Goal: Task Accomplishment & Management: Manage account settings

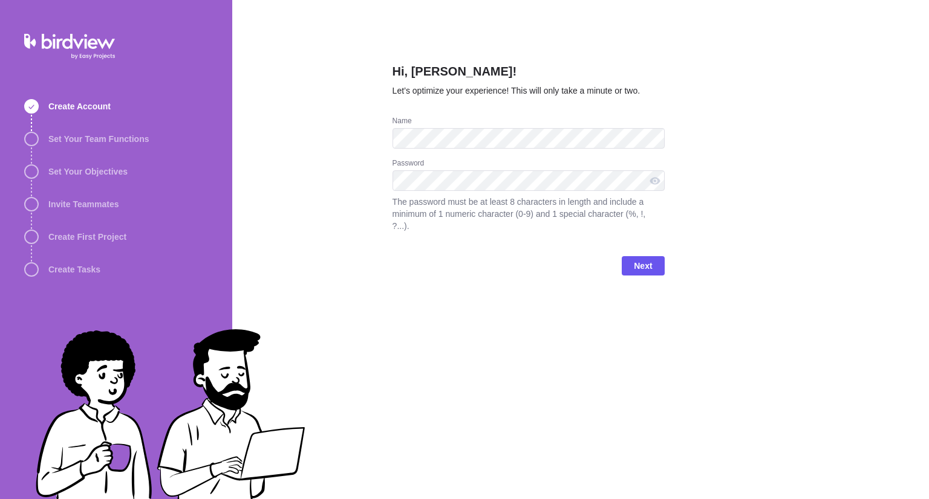
click at [691, 146] on div "Hi, [PERSON_NAME]! Let’s optimize your experience! This will only take a minute…" at bounding box center [580, 249] width 697 height 499
click at [653, 182] on div at bounding box center [654, 180] width 19 height 21
click at [655, 182] on div at bounding box center [654, 180] width 19 height 21
click at [655, 256] on span "Next" at bounding box center [643, 265] width 42 height 19
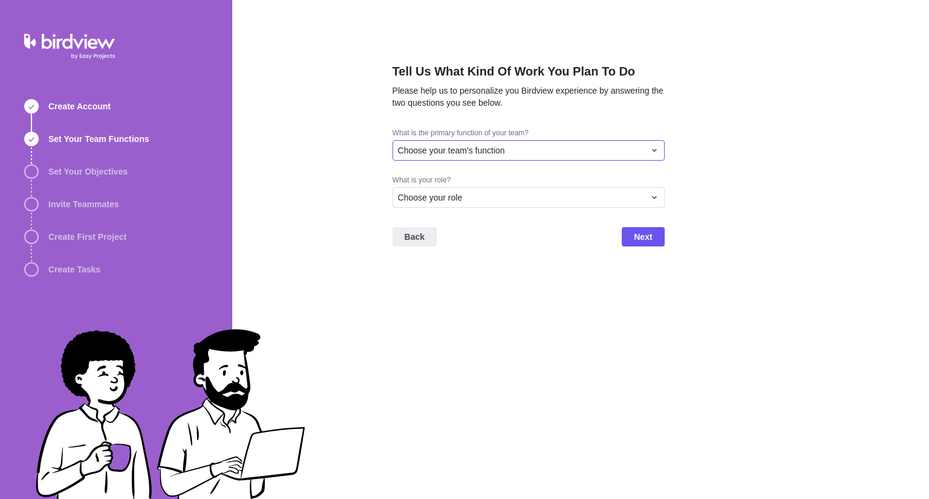
click at [599, 158] on div "Choose your team's function" at bounding box center [528, 150] width 272 height 21
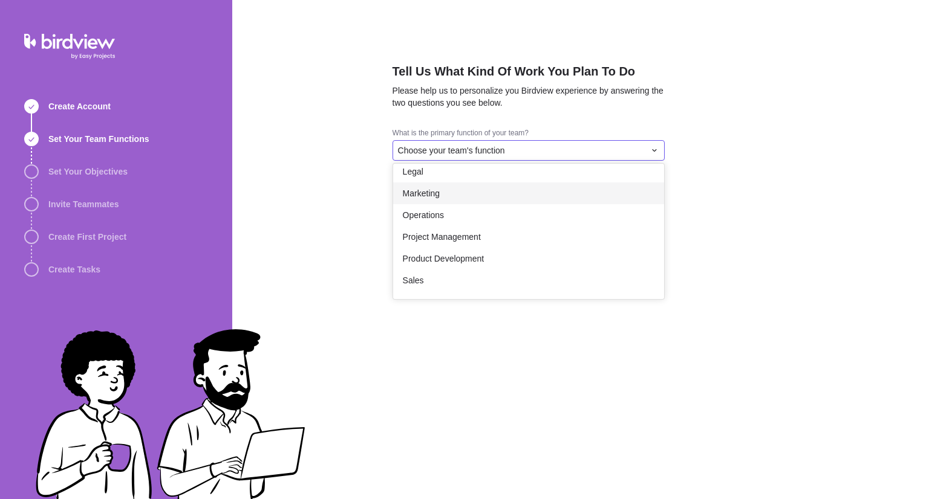
scroll to position [181, 0]
click at [498, 192] on div "Operations" at bounding box center [528, 194] width 271 height 22
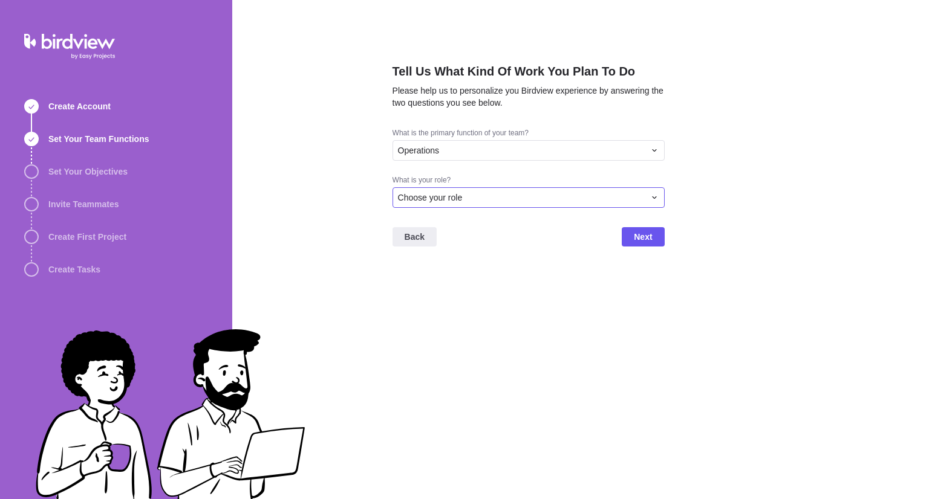
click at [489, 201] on div "Choose your role" at bounding box center [521, 198] width 247 height 12
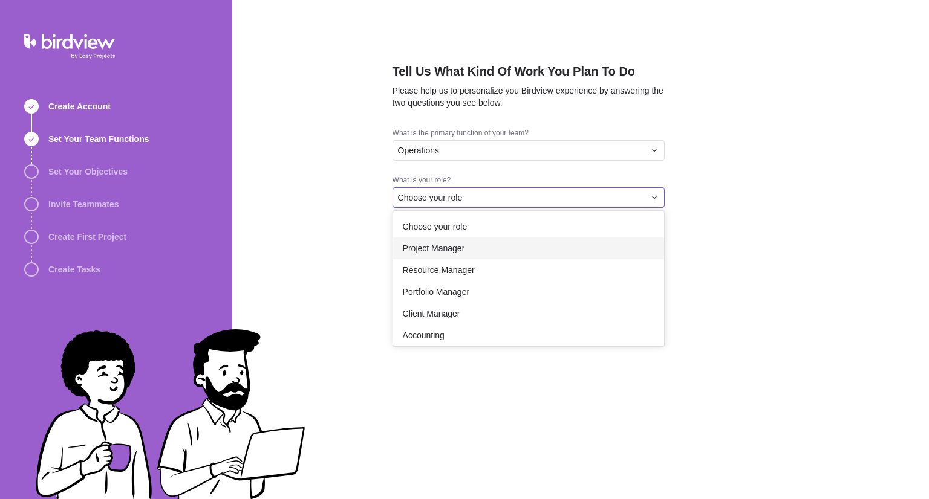
click at [480, 251] on div "Project Manager" at bounding box center [528, 249] width 271 height 22
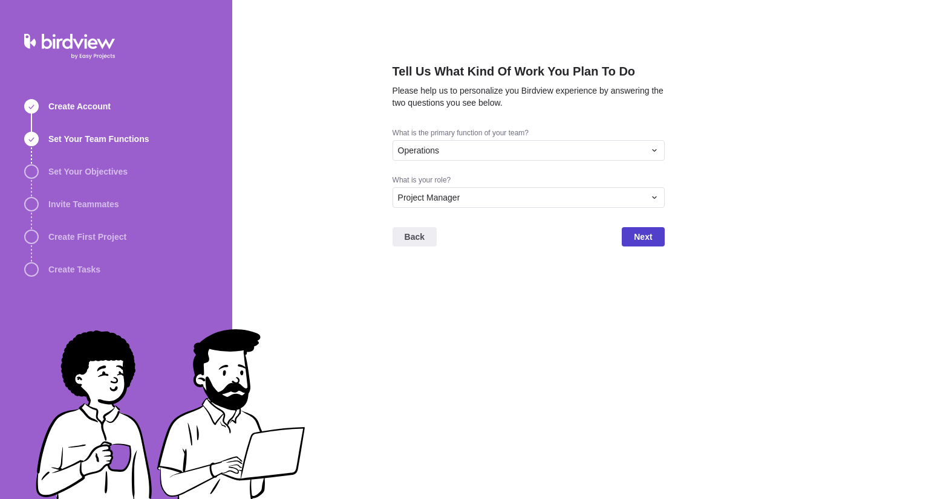
click at [643, 238] on span "Next" at bounding box center [643, 237] width 18 height 15
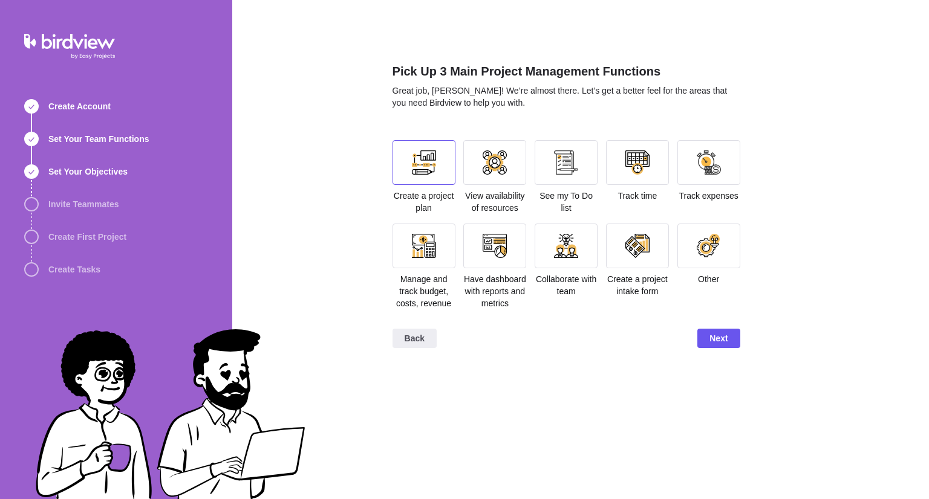
click at [418, 177] on div at bounding box center [423, 162] width 63 height 45
click at [575, 176] on div at bounding box center [565, 162] width 63 height 45
click at [521, 259] on div at bounding box center [494, 246] width 63 height 45
click at [728, 357] on div "Back Next" at bounding box center [566, 343] width 348 height 48
click at [724, 333] on span "Next" at bounding box center [718, 338] width 18 height 15
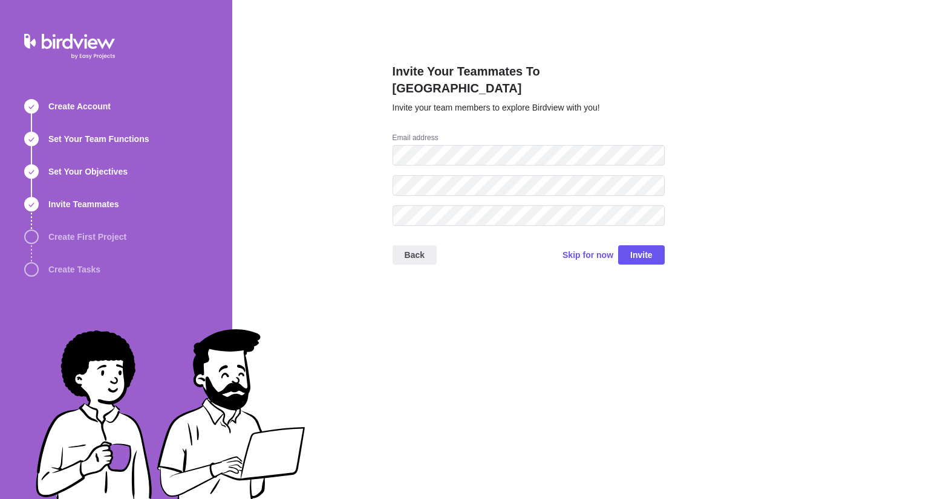
click at [553, 390] on div "Invite Your Teammates To Birdview Invite your team members to explore Birdview …" at bounding box center [528, 249] width 272 height 499
click at [646, 248] on span "Invite" at bounding box center [641, 255] width 22 height 15
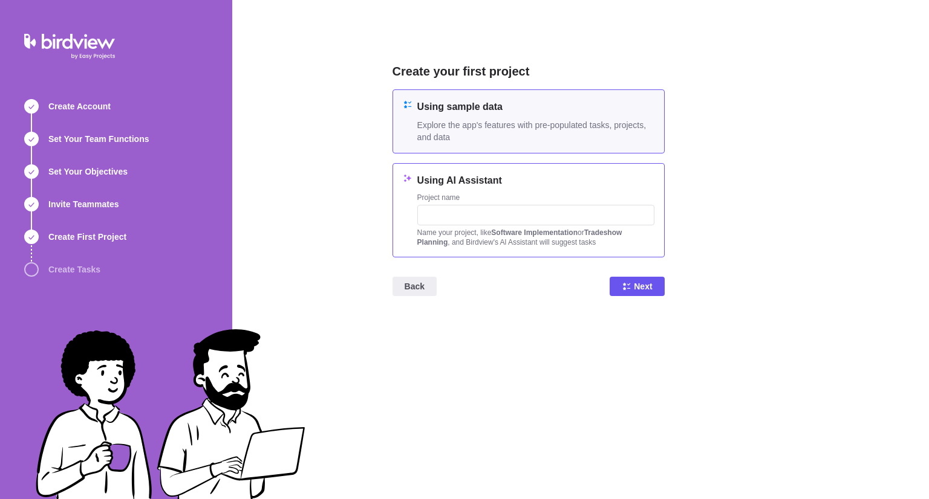
click at [547, 226] on div "Project name Name your project, like Software Implementation or Tradeshow Plann…" at bounding box center [535, 220] width 237 height 54
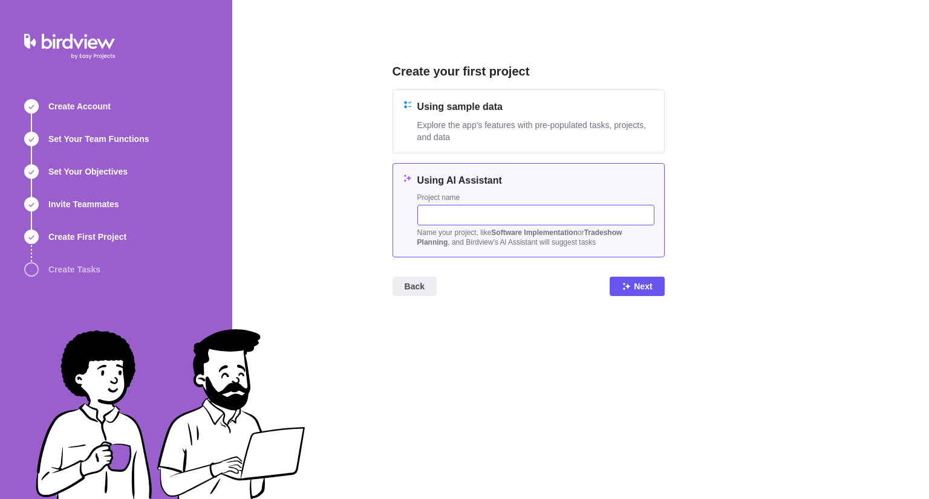
click at [480, 215] on input "text" at bounding box center [535, 215] width 237 height 21
type input "Engagement"
click at [643, 282] on span "Next" at bounding box center [643, 286] width 18 height 15
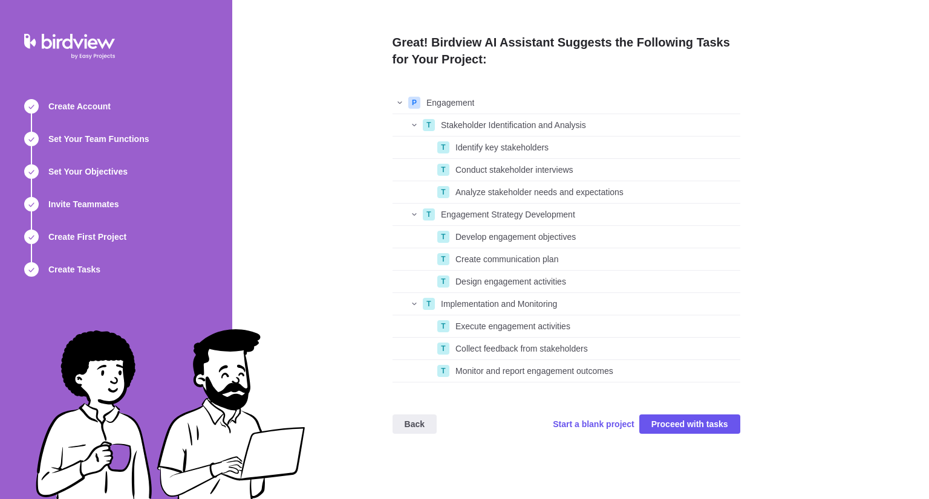
scroll to position [282, 339]
click at [674, 424] on span "Proceed with tasks" at bounding box center [689, 424] width 77 height 15
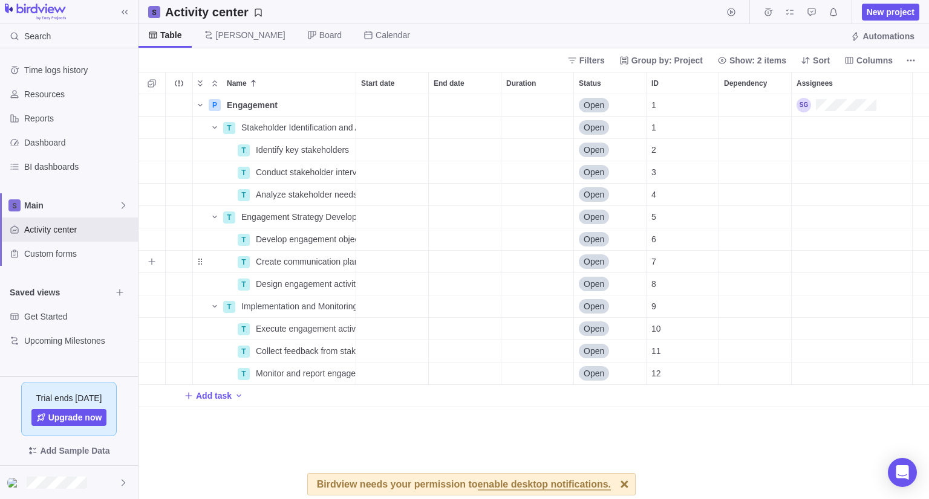
scroll to position [395, 781]
click at [204, 388] on span "Add task" at bounding box center [208, 396] width 48 height 17
type input "fdgd"
click at [247, 456] on div "Name Start date End date Duration Status ID Dependency Assignees P Engagement D…" at bounding box center [533, 285] width 790 height 427
click at [234, 421] on icon "Add activity" at bounding box center [239, 419] width 10 height 10
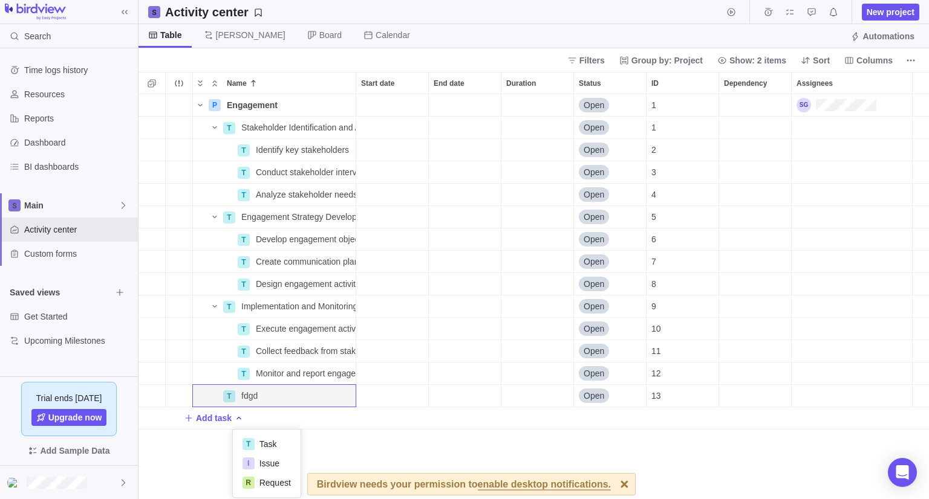
click at [184, 447] on div "Name Start date End date Duration Status ID Dependency Assignees P Engagement D…" at bounding box center [533, 285] width 790 height 427
click at [383, 403] on div "Start date" at bounding box center [392, 396] width 72 height 22
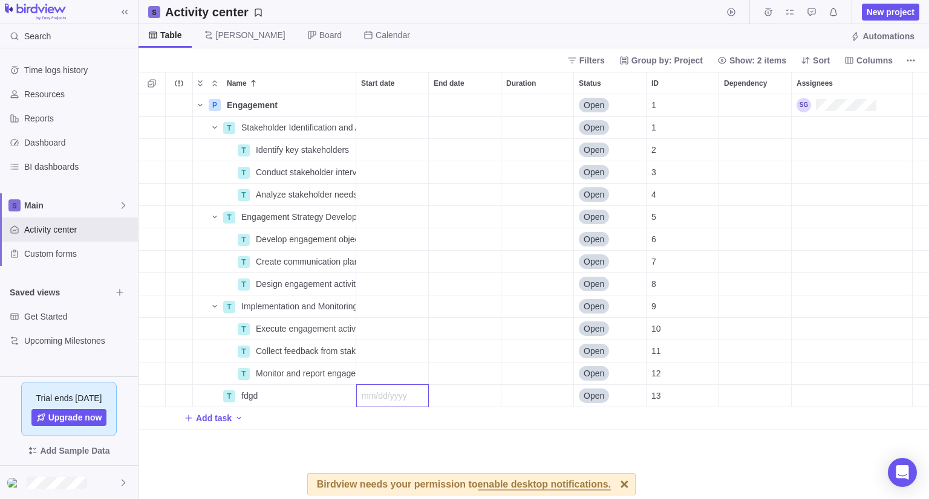
click at [374, 426] on div "Name Start date End date Duration Status ID Dependency Assignees P Engagement D…" at bounding box center [533, 285] width 790 height 427
click at [274, 434] on div "P Engagement Details Open 1 T Stakeholder Identification and Analysis Details O…" at bounding box center [533, 296] width 790 height 405
click at [206, 417] on span "Add task" at bounding box center [214, 418] width 36 height 12
click at [227, 461] on div "P Engagement Details Open 1 T Stakeholder Identification and Analysis Details O…" at bounding box center [533, 296] width 790 height 405
click at [250, 391] on span "fdgd" at bounding box center [249, 396] width 16 height 12
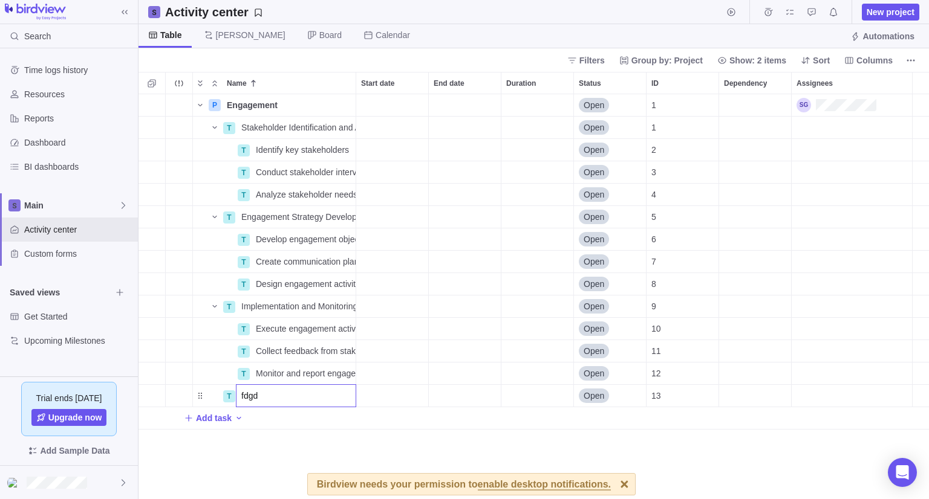
click at [225, 423] on div "Name Start date End date Duration Status ID Dependency Assignees P Engagement D…" at bounding box center [533, 285] width 790 height 427
click at [220, 420] on span "Add task" at bounding box center [214, 418] width 36 height 12
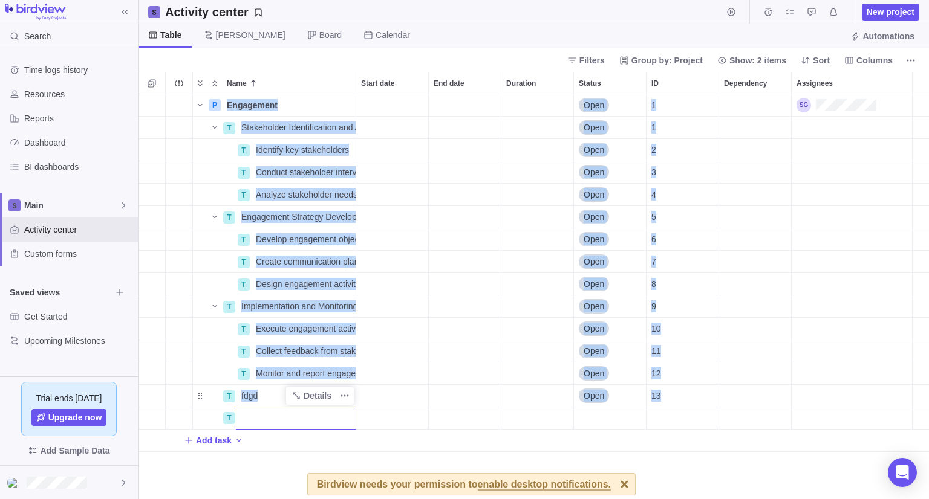
drag, startPoint x: 229, startPoint y: 422, endPoint x: 250, endPoint y: 419, distance: 22.0
click at [250, 419] on div "Name Start date End date Duration Status ID Dependency Assignees P Engagement D…" at bounding box center [533, 285] width 790 height 427
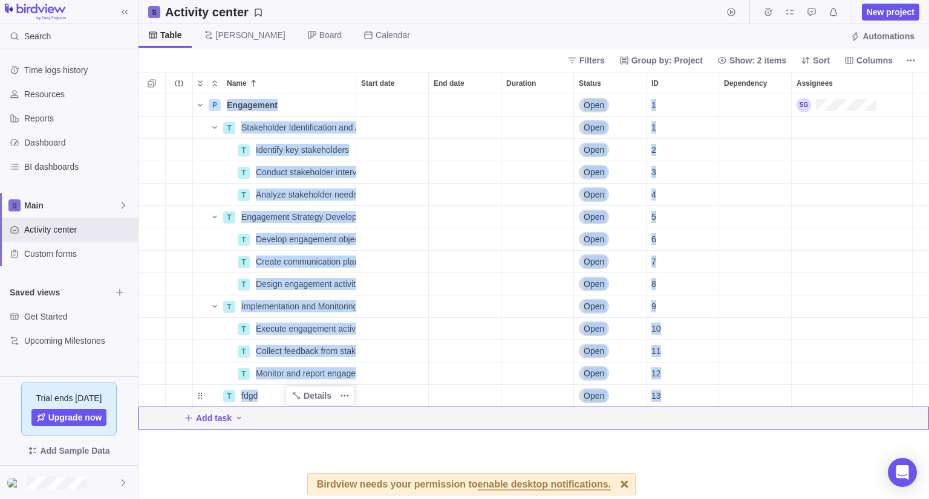
click at [249, 426] on div "Add task" at bounding box center [533, 419] width 790 height 22
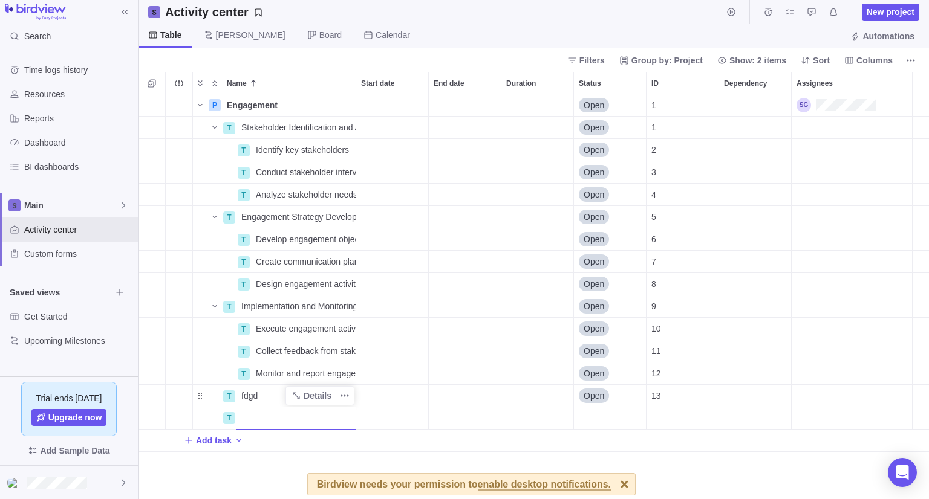
click at [283, 333] on div "Name Start date End date Duration Status ID Dependency Assignees P Engagement D…" at bounding box center [533, 285] width 790 height 427
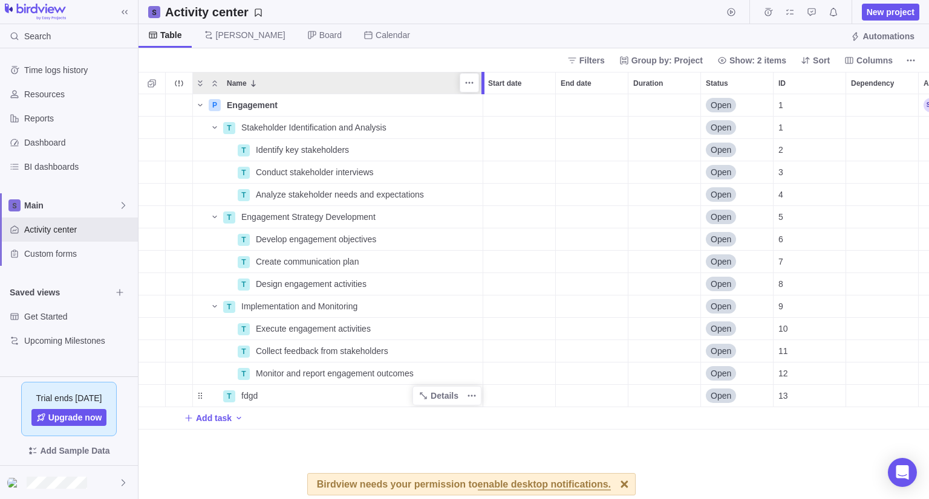
drag, startPoint x: 357, startPoint y: 83, endPoint x: 482, endPoint y: 95, distance: 125.7
click at [482, 95] on div "Name Start date End date Duration Status ID Dependency Assignees P Engagement D…" at bounding box center [533, 285] width 790 height 427
click at [328, 105] on div "Engagement" at bounding box center [352, 105] width 261 height 22
click at [292, 59] on body "Search Time logs history Resources Reports Dashboard BI dashboards Main Activit…" at bounding box center [464, 249] width 929 height 499
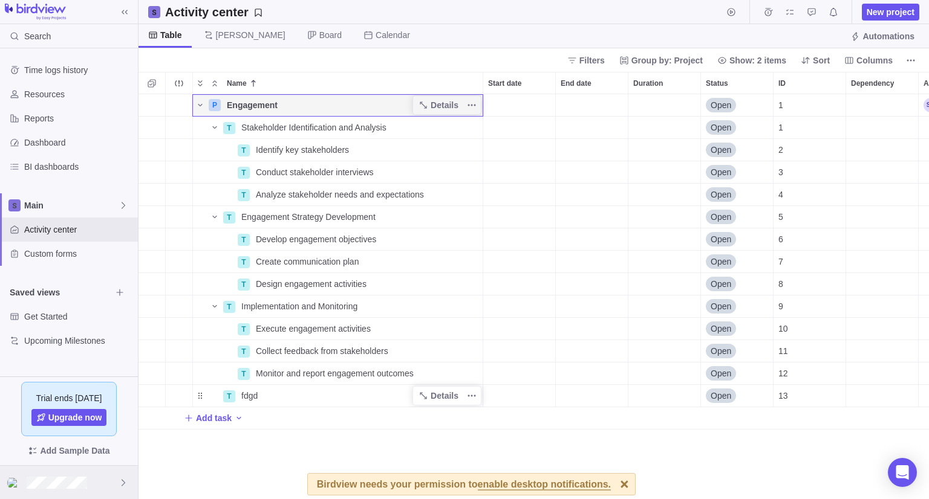
click at [120, 485] on icon at bounding box center [124, 483] width 10 height 10
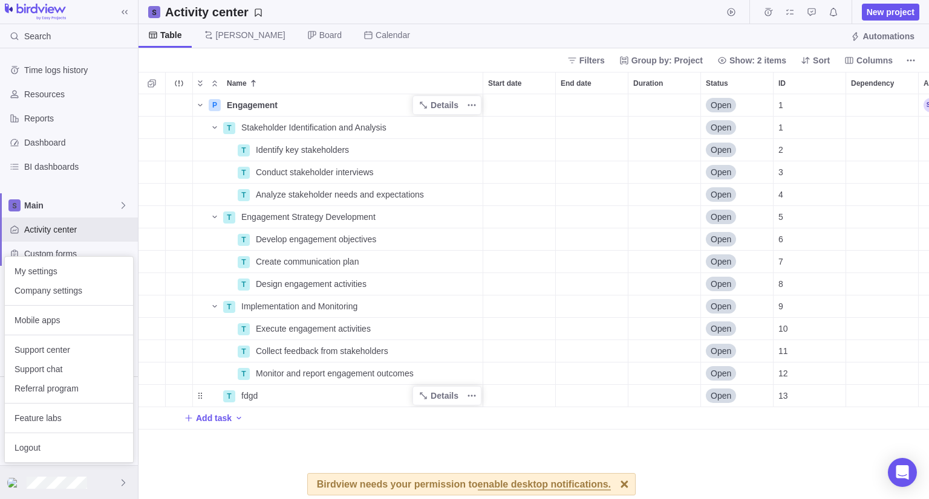
click at [120, 485] on icon at bounding box center [124, 483] width 10 height 10
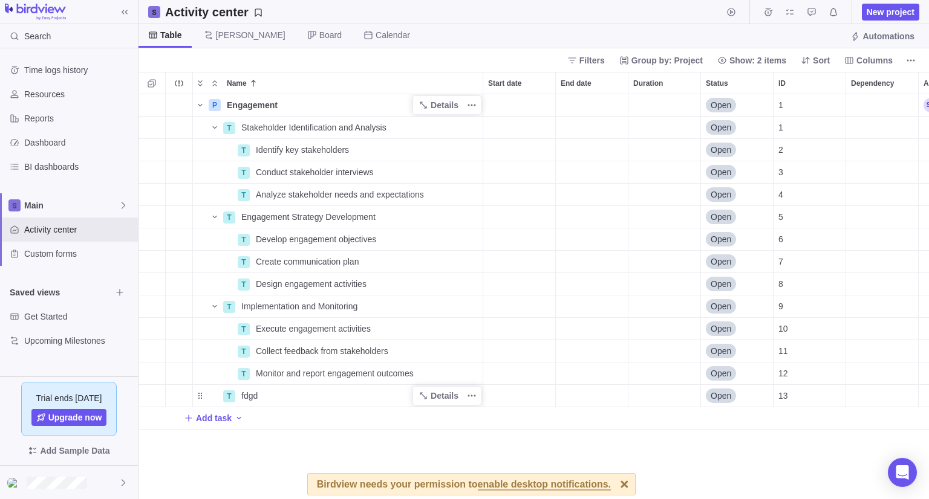
click at [614, 486] on div at bounding box center [624, 484] width 21 height 21
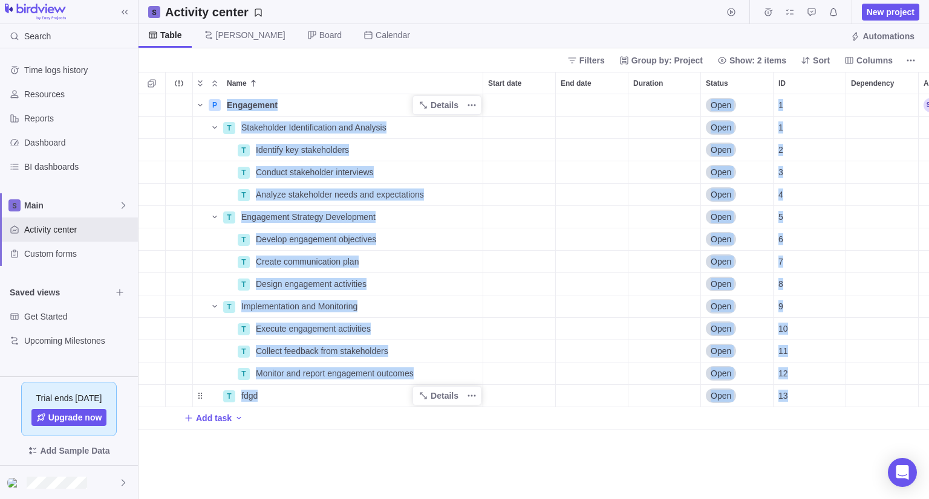
drag, startPoint x: 605, startPoint y: 495, endPoint x: 781, endPoint y: 502, distance: 176.7
click at [781, 499] on html "Search Time logs history Resources Reports Dashboard BI dashboards Main Activit…" at bounding box center [464, 249] width 929 height 499
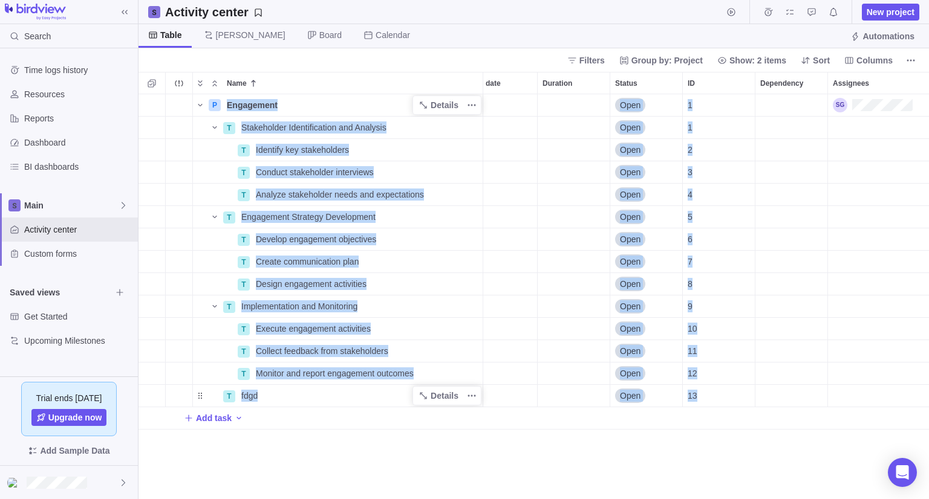
scroll to position [0, 91]
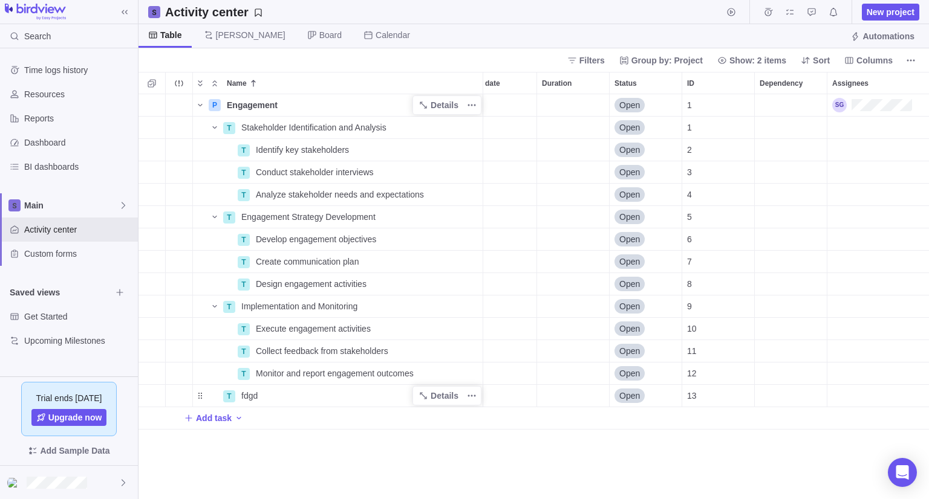
click at [648, 22] on div "Activity center New project" at bounding box center [533, 12] width 790 height 24
click at [872, 14] on span "New project" at bounding box center [890, 12] width 48 height 12
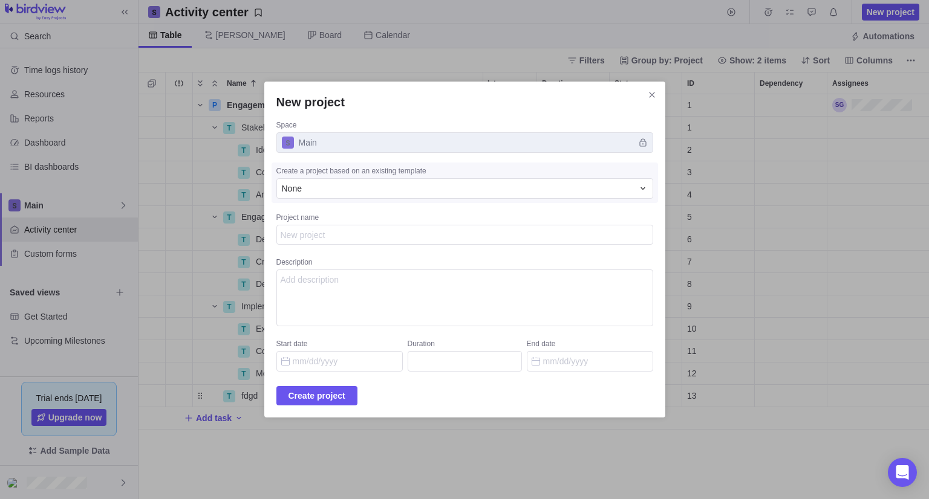
click at [339, 235] on textarea "Project name" at bounding box center [464, 235] width 377 height 21
type textarea "E"
type textarea "x"
type textarea "En"
type textarea "x"
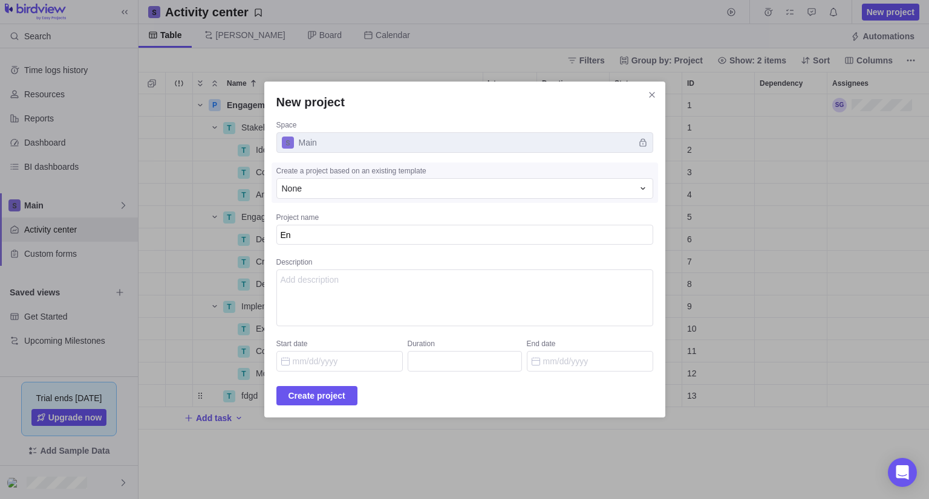
type textarea "Enc"
type textarea "x"
type textarea "Enco"
type textarea "x"
type textarea "Encof"
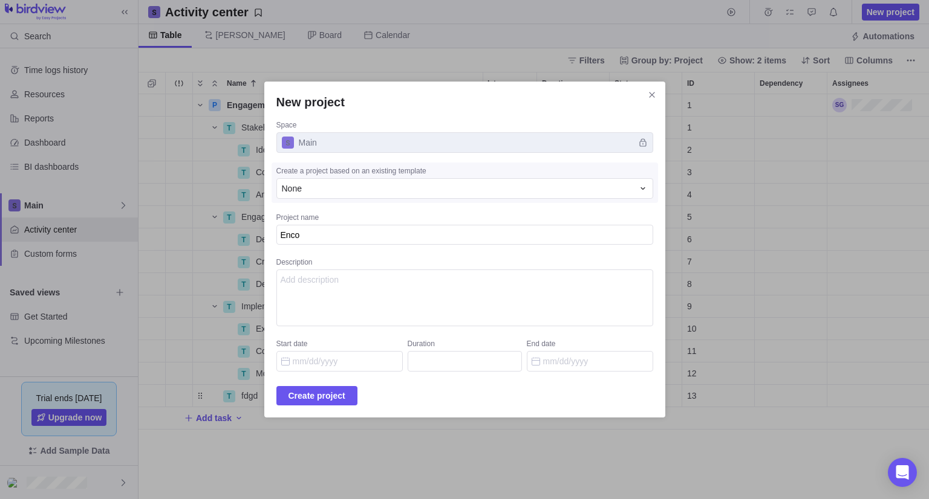
type textarea "x"
type textarea "Enco"
type textarea "x"
type textarea "Enc"
type textarea "x"
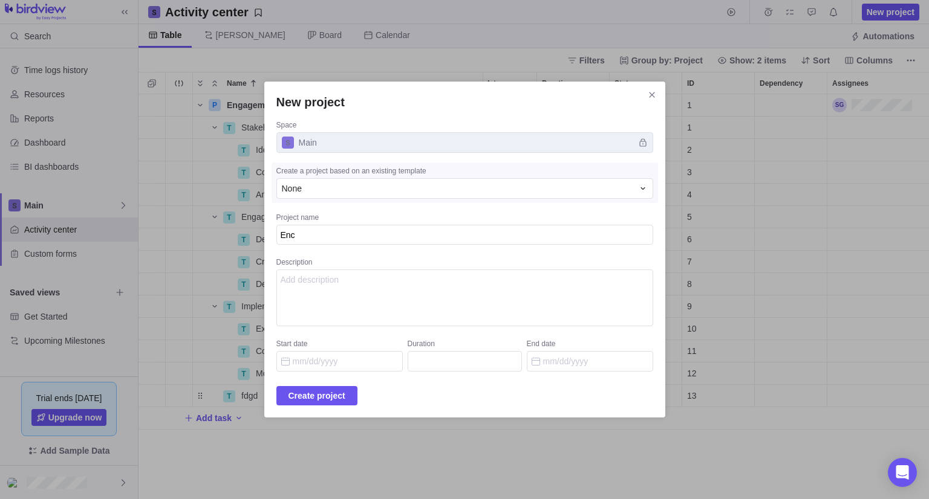
type textarea "En"
type textarea "x"
type textarea "Enf"
type textarea "x"
type textarea "Enfo"
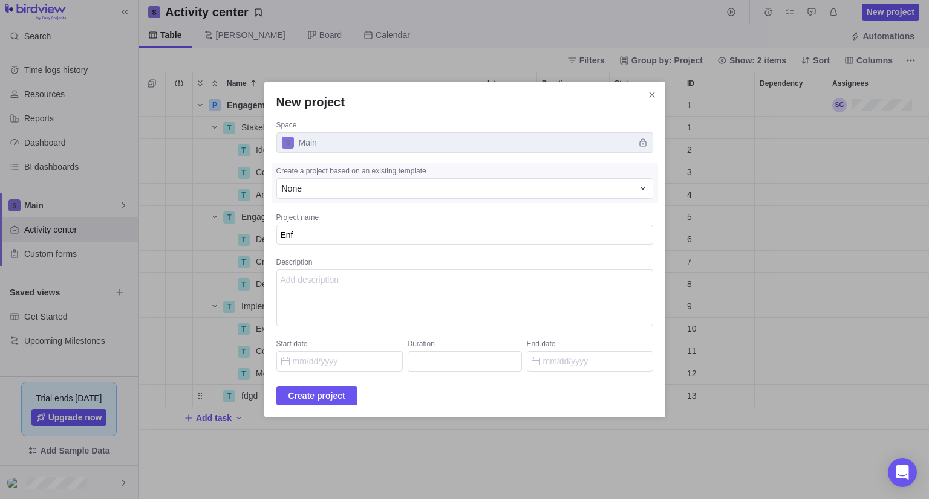
type textarea "x"
type textarea "Enfor"
type textarea "x"
type textarea "Enforc"
type textarea "x"
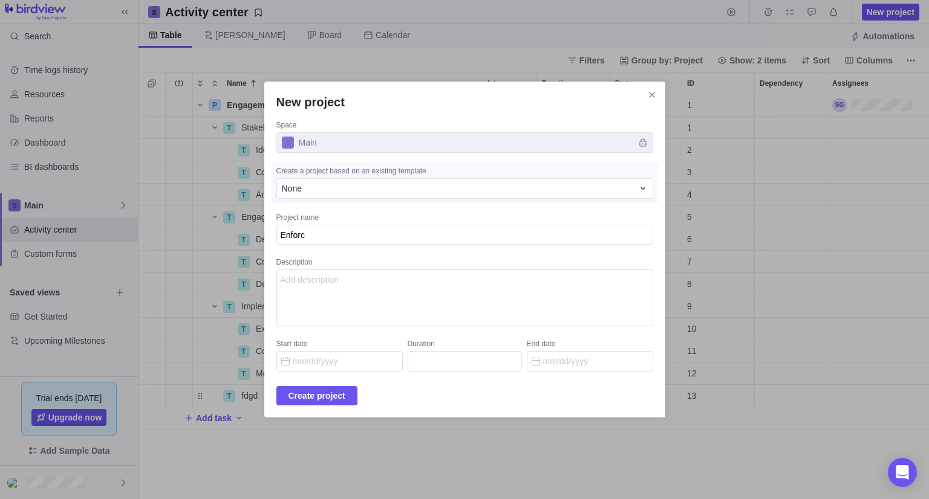
type textarea "Enforce"
type textarea "x"
type textarea "Enforcem"
type textarea "x"
type textarea "Enforceme"
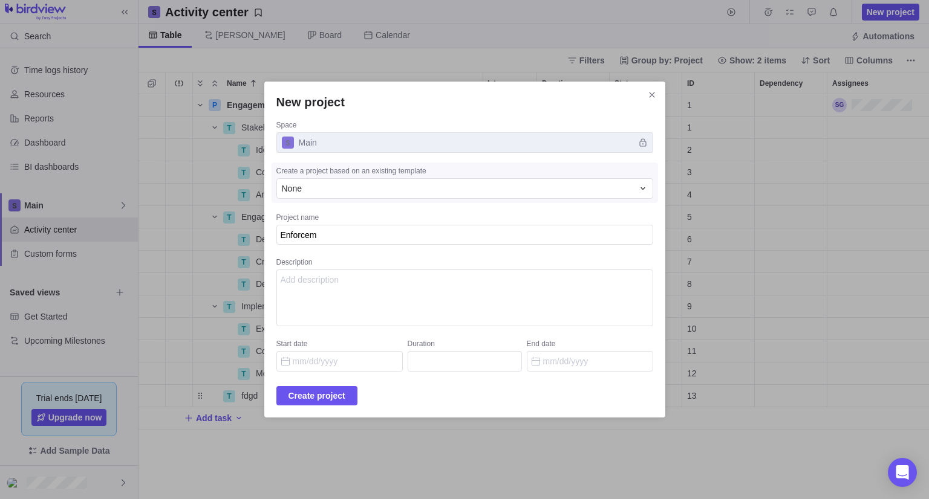
type textarea "x"
type textarea "Enforcemen"
type textarea "x"
type textarea "Enforcement"
type textarea "x"
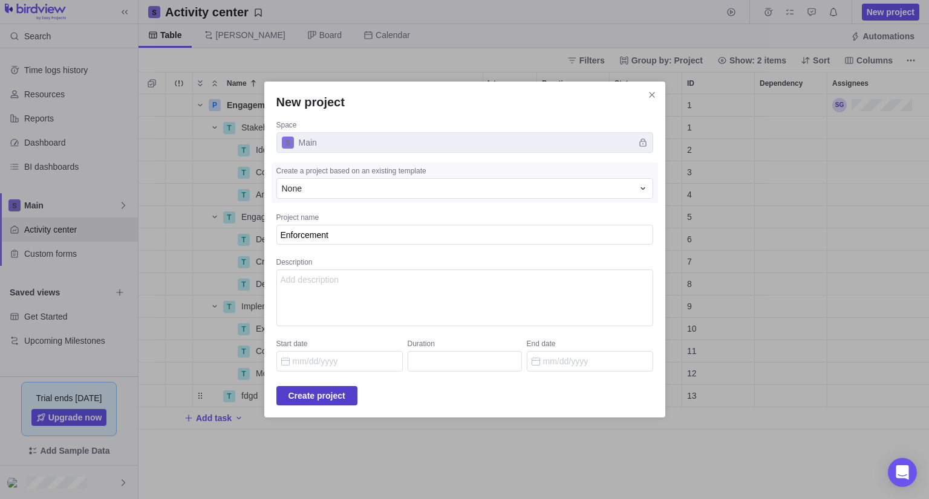
type textarea "Enforcement"
type textarea "x"
click at [319, 394] on span "Create project" at bounding box center [316, 396] width 57 height 15
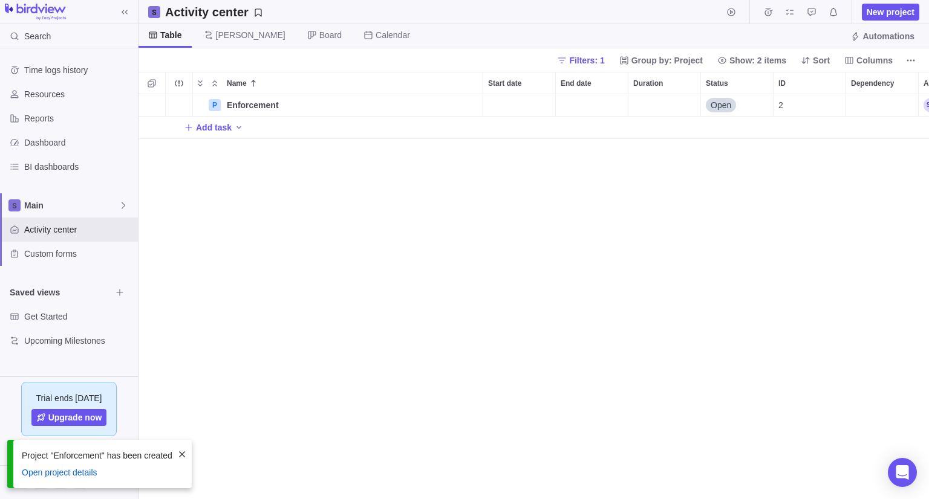
scroll to position [395, 781]
click at [237, 105] on span "Enforcement" at bounding box center [253, 105] width 52 height 12
click at [215, 211] on div "P Enforcement Open 2 Add task" at bounding box center [533, 296] width 790 height 405
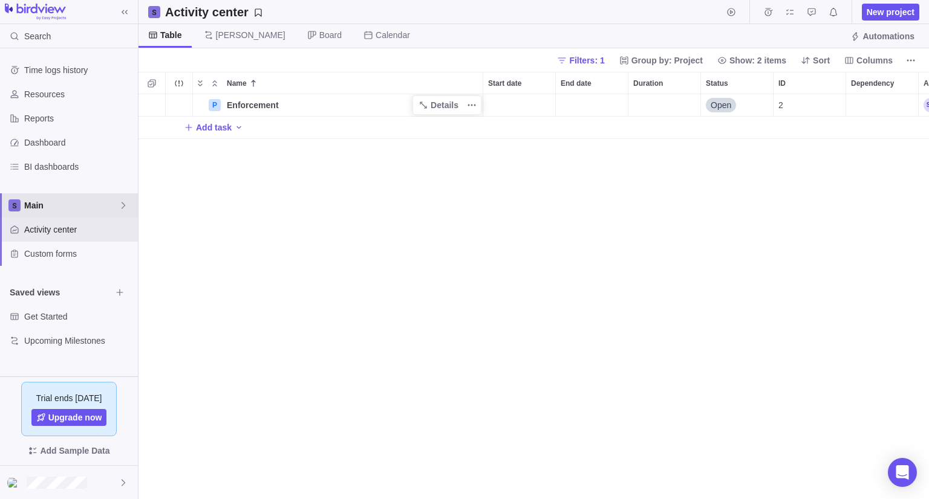
click at [53, 207] on span "Main" at bounding box center [71, 206] width 94 height 12
click at [63, 244] on div "Main" at bounding box center [68, 234] width 127 height 22
click at [63, 234] on span "Activity center" at bounding box center [78, 230] width 109 height 12
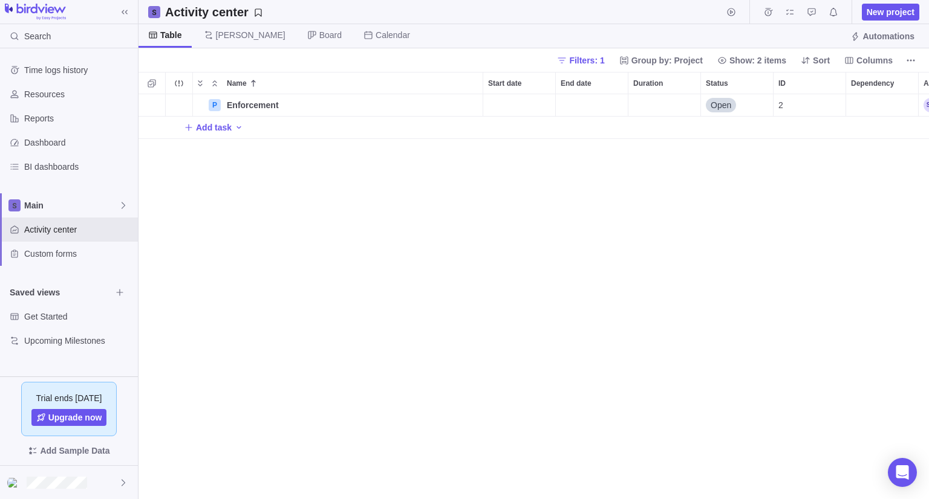
click at [205, 126] on span "Add task" at bounding box center [214, 128] width 36 height 12
click at [180, 84] on div "Name Start date End date Duration Status ID Dependency Assignees P Enforcement …" at bounding box center [533, 285] width 790 height 427
click at [0, 0] on icon "More actions" at bounding box center [0, 0] width 0 height 0
click at [180, 84] on icon "More actions" at bounding box center [179, 83] width 10 height 10
click at [48, 212] on div "Main" at bounding box center [69, 205] width 138 height 24
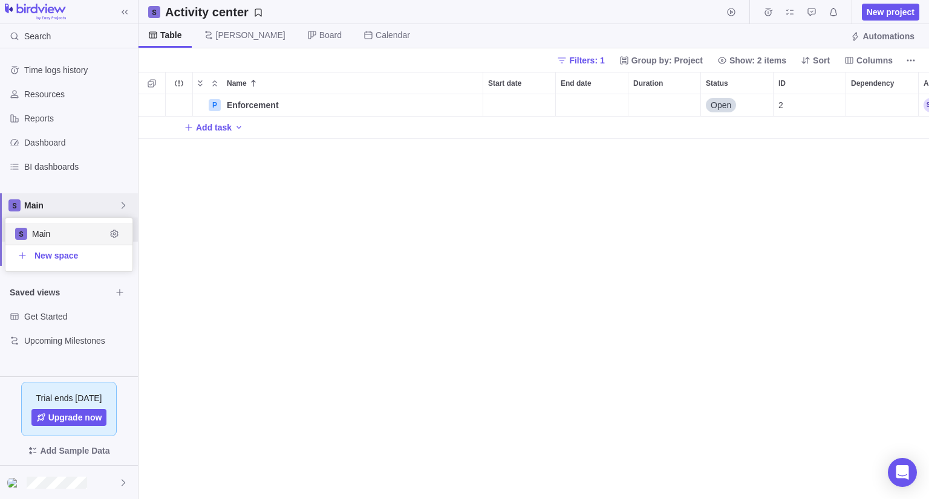
scroll to position [44, 118]
click at [53, 238] on span "Main" at bounding box center [69, 234] width 74 height 12
click at [771, 61] on span "Show: 2 items" at bounding box center [757, 60] width 57 height 12
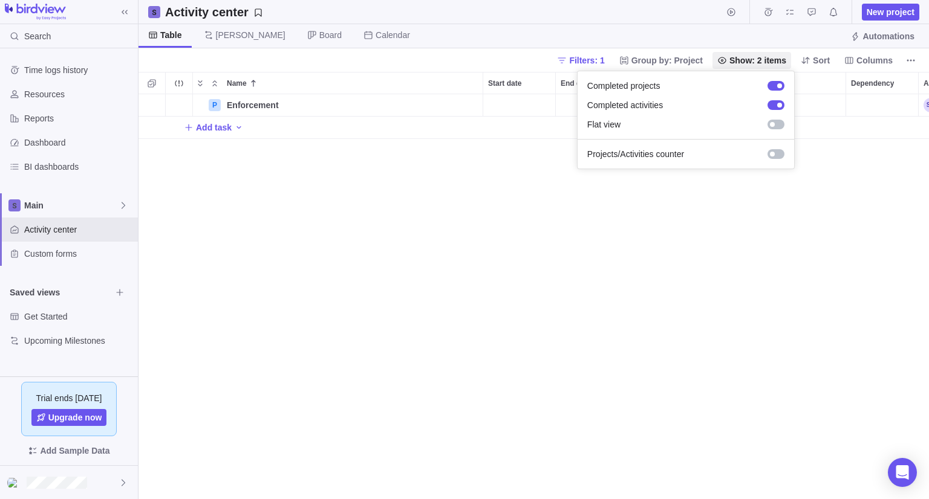
click at [770, 49] on body "Search Time logs history Resources Reports Dashboard BI dashboards Main Activit…" at bounding box center [464, 249] width 929 height 499
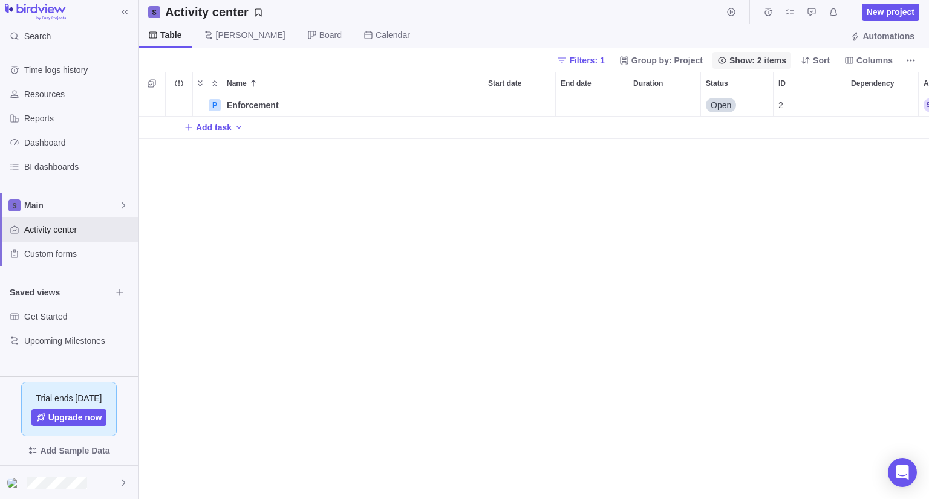
click at [601, 63] on span "Filters: 1" at bounding box center [586, 60] width 35 height 12
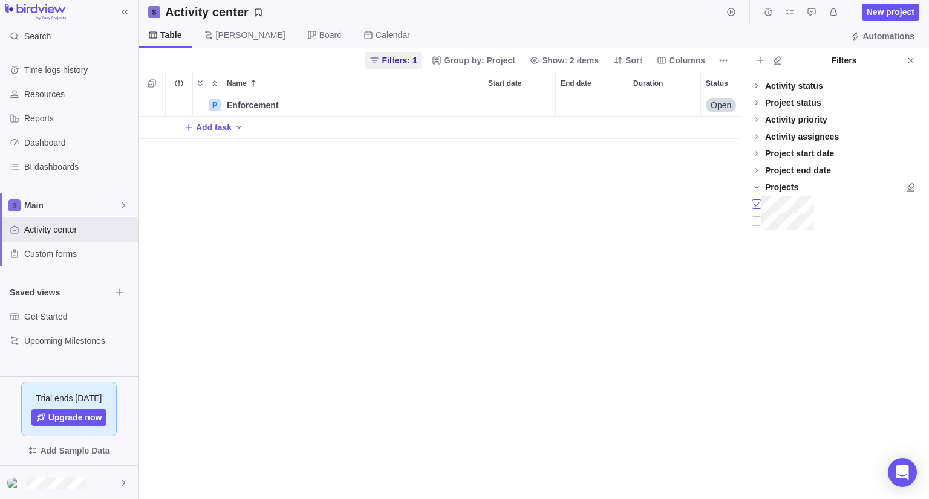
click at [758, 204] on div at bounding box center [757, 204] width 10 height 17
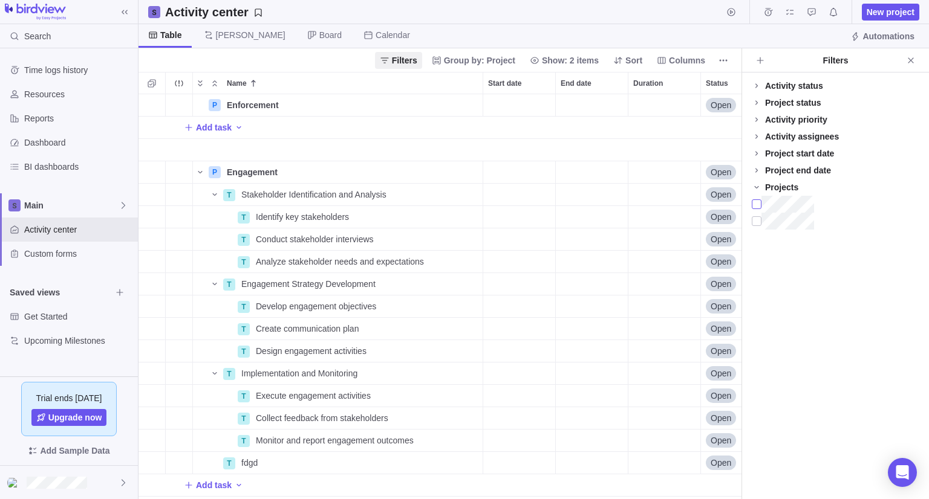
scroll to position [10, 10]
click at [909, 61] on icon "Close" at bounding box center [910, 59] width 5 height 5
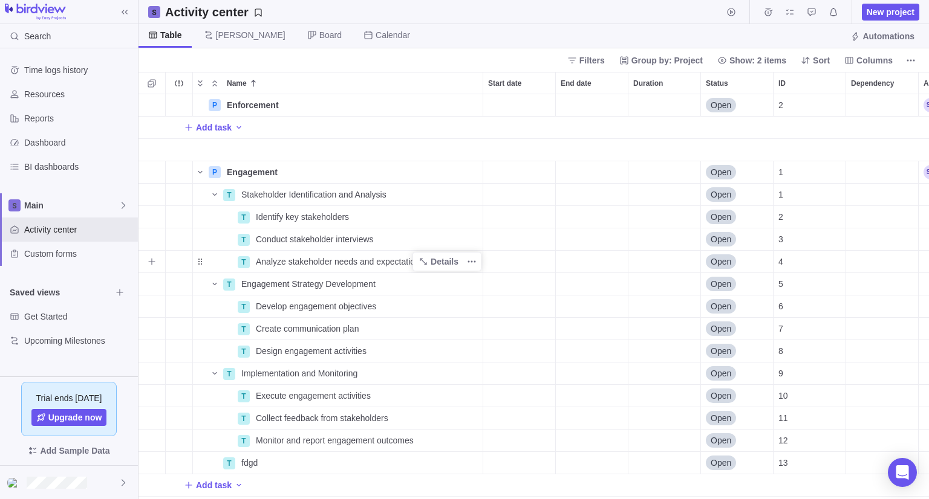
scroll to position [0, 0]
click at [60, 475] on div at bounding box center [69, 482] width 138 height 33
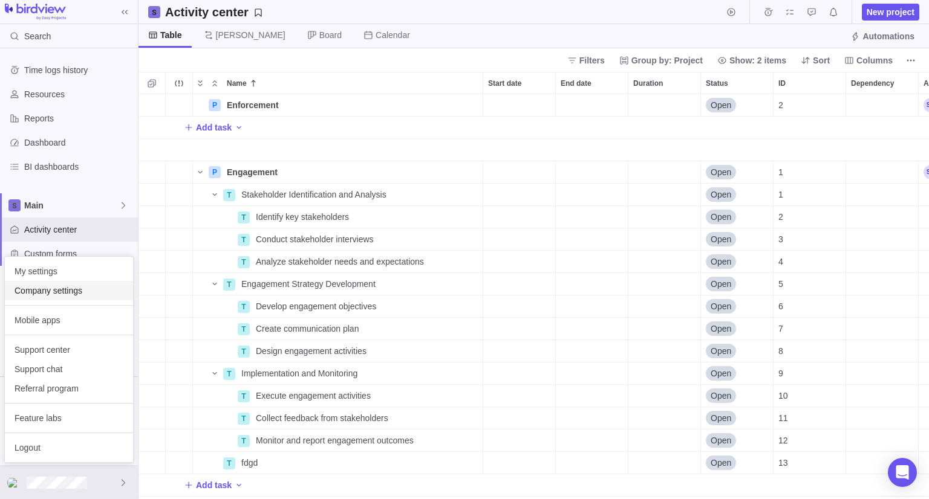
click at [78, 294] on span "Company settings" at bounding box center [69, 291] width 109 height 12
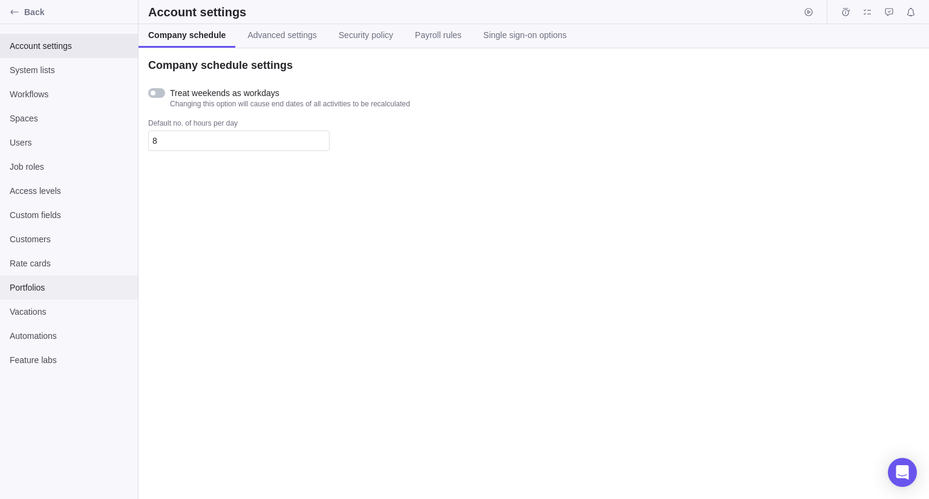
click at [36, 279] on div "Portfolios" at bounding box center [69, 288] width 138 height 24
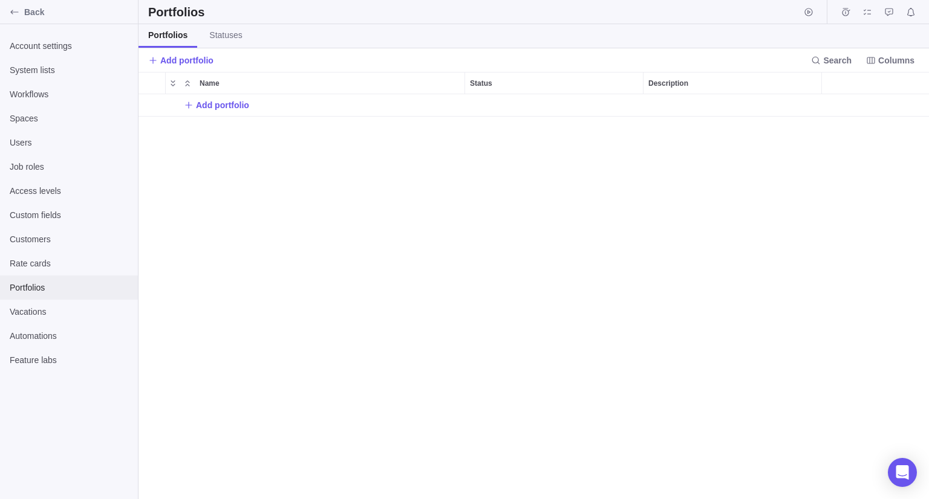
scroll to position [395, 781]
